Goal: Find specific page/section

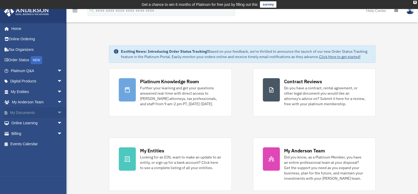
click at [57, 112] on span "arrow_drop_down" at bounding box center [62, 113] width 11 height 11
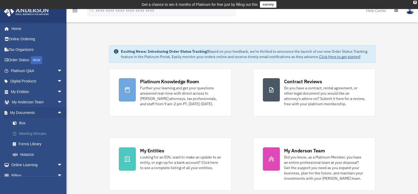
click at [39, 133] on link "Meeting Minutes" at bounding box center [38, 134] width 63 height 11
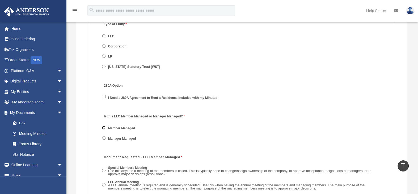
scroll to position [717, 0]
